Goal: Task Accomplishment & Management: Use online tool/utility

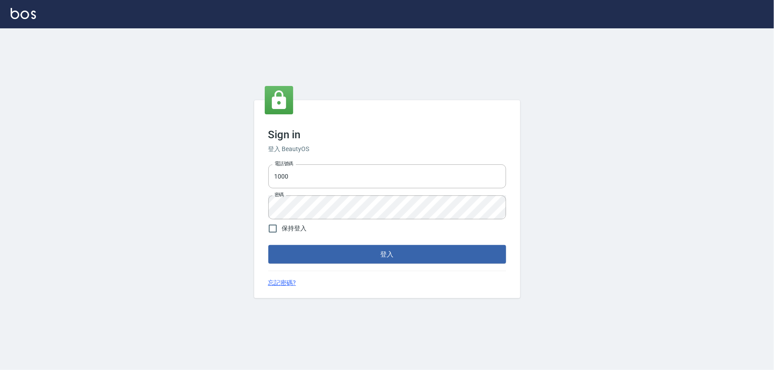
click at [303, 161] on div "電話號碼 1000 電話號碼 密碼 密碼" at bounding box center [387, 192] width 245 height 62
click at [310, 169] on input "1000" at bounding box center [387, 177] width 238 height 24
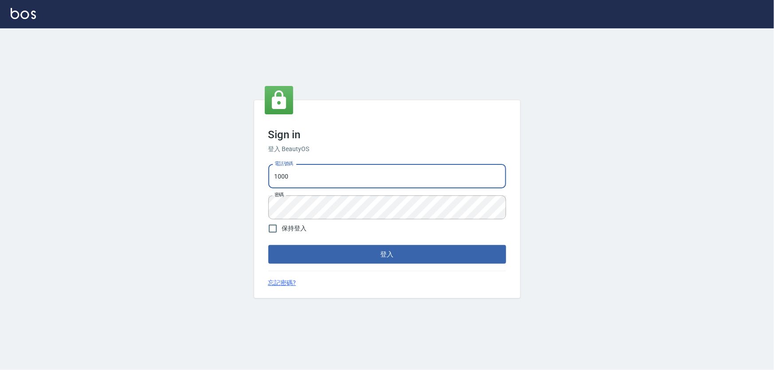
type input "0966106859"
click at [286, 228] on span "保持登入" at bounding box center [294, 228] width 25 height 9
click at [282, 228] on input "保持登入" at bounding box center [272, 229] width 19 height 19
checkbox input "true"
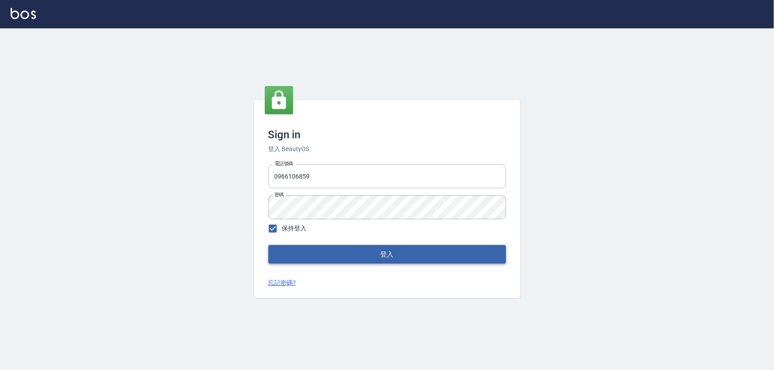
click at [298, 246] on button "登入" at bounding box center [387, 254] width 238 height 19
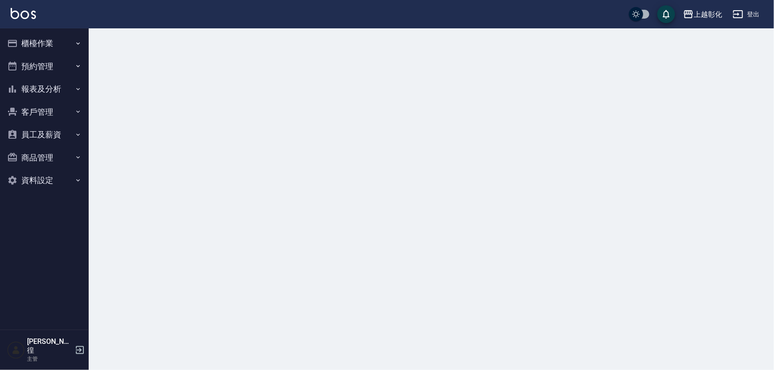
click at [53, 48] on button "櫃檯作業" at bounding box center [45, 43] width 82 height 23
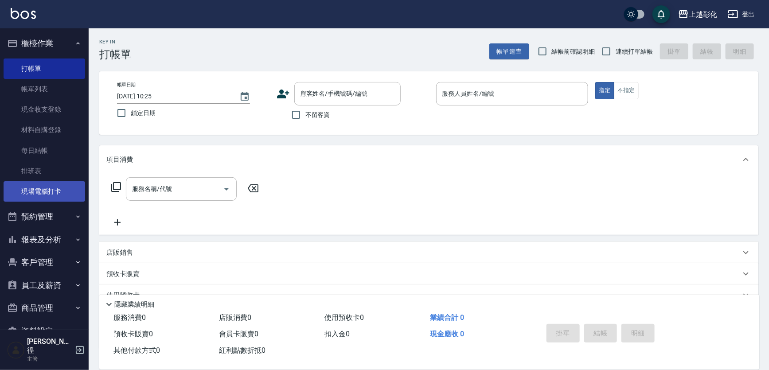
click at [57, 193] on link "現場電腦打卡" at bounding box center [45, 191] width 82 height 20
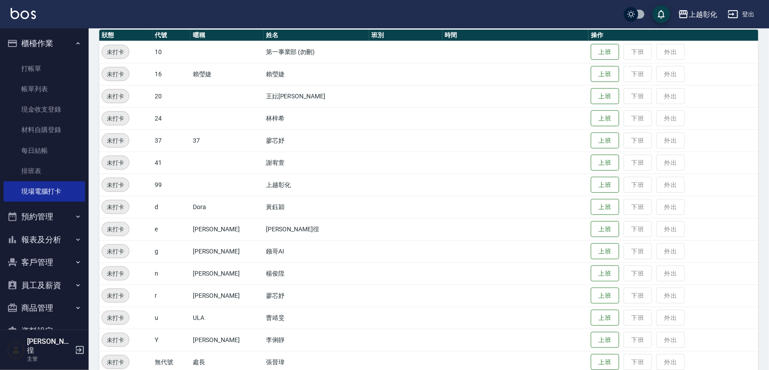
scroll to position [116, 0]
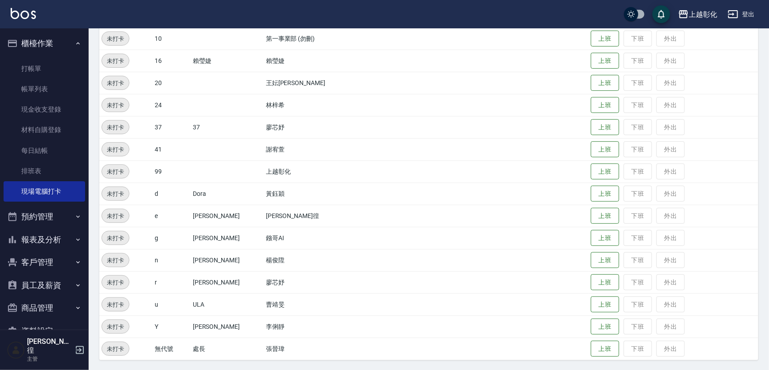
click at [595, 212] on button "上班" at bounding box center [605, 216] width 28 height 16
click at [129, 104] on span "未打卡" at bounding box center [115, 105] width 27 height 9
click at [591, 106] on button "上班" at bounding box center [605, 106] width 28 height 16
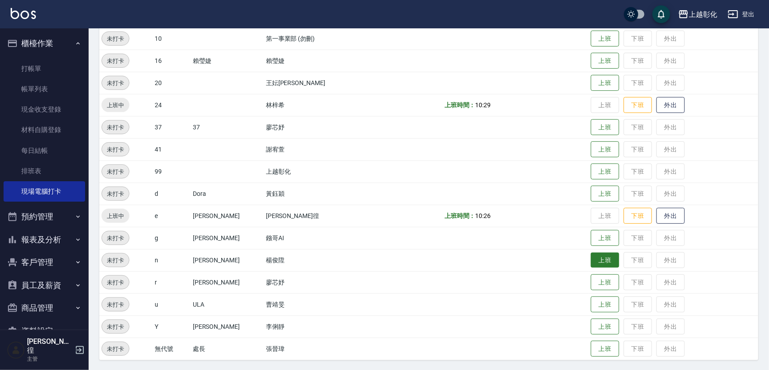
click at [601, 265] on button "上班" at bounding box center [605, 261] width 28 height 16
click at [599, 65] on button "上班" at bounding box center [605, 61] width 28 height 16
